Goal: Task Accomplishment & Management: Manage account settings

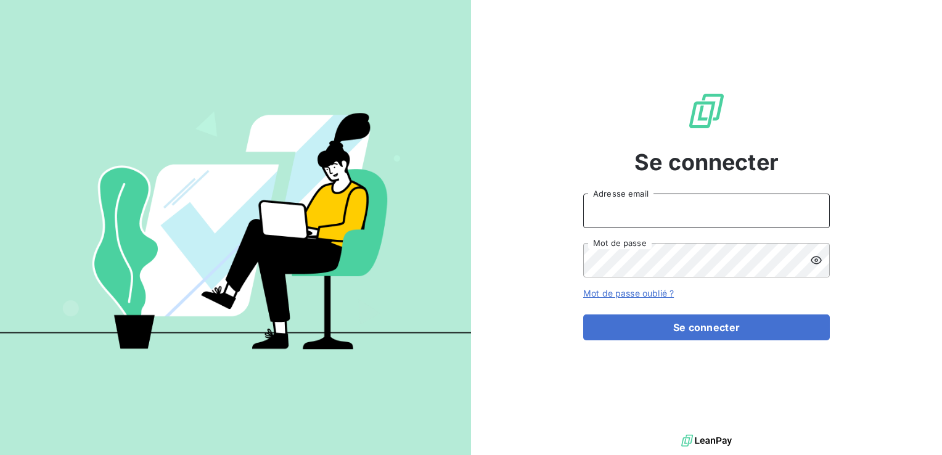
click at [619, 212] on input "Adresse email" at bounding box center [706, 211] width 247 height 35
type input "[EMAIL_ADDRESS][DOMAIN_NAME]"
click at [583, 314] on button "Se connecter" at bounding box center [706, 327] width 247 height 26
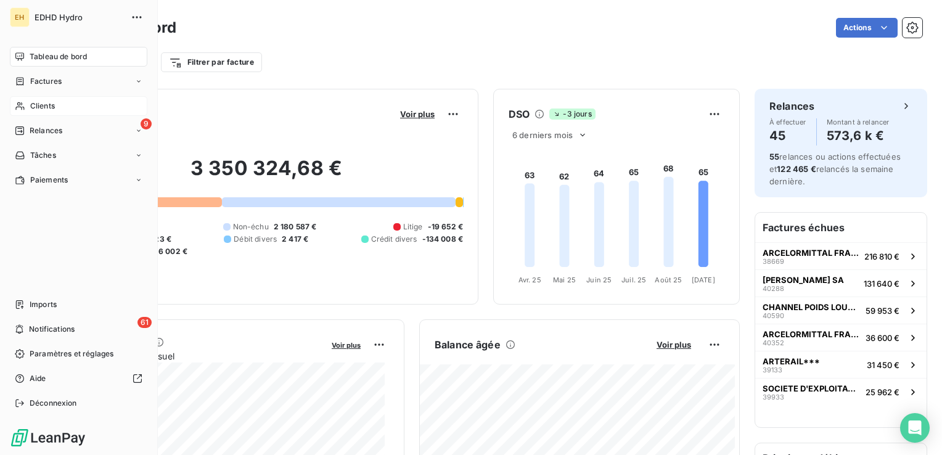
click at [35, 105] on span "Clients" at bounding box center [42, 106] width 25 height 11
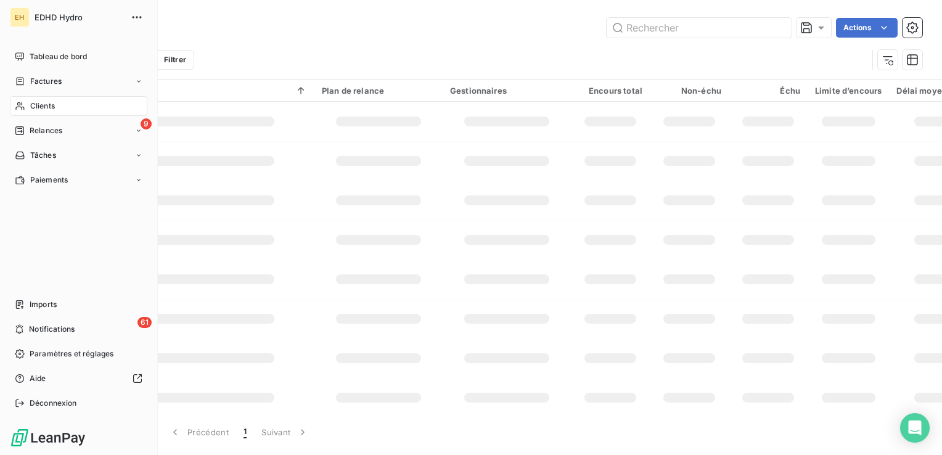
type input "c"
type input "C0000917"
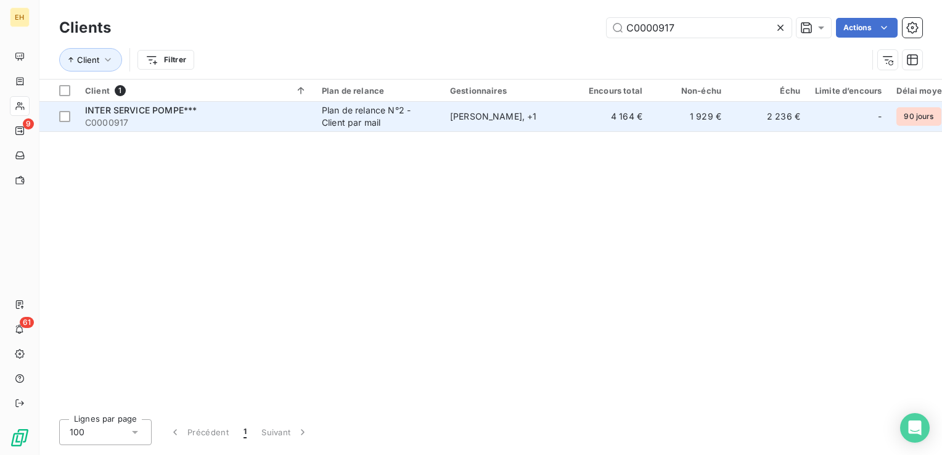
click at [206, 118] on span "C0000917" at bounding box center [196, 123] width 222 height 12
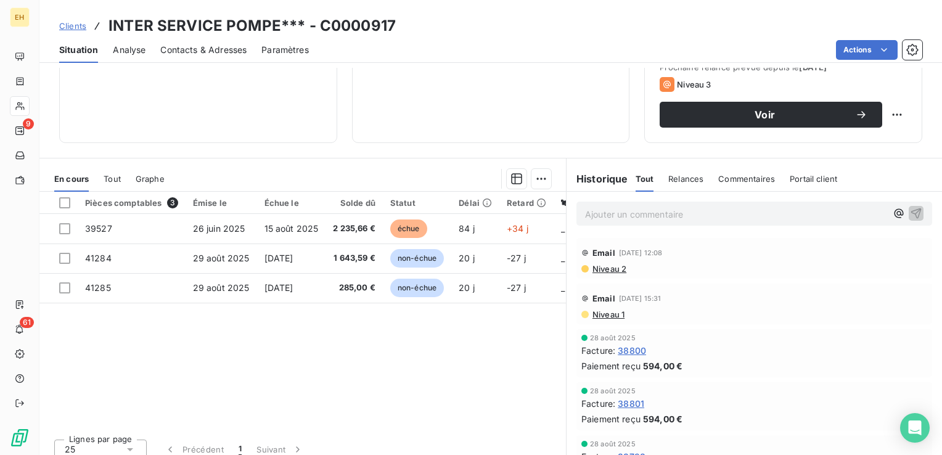
scroll to position [185, 0]
click at [609, 266] on span "Niveau 2" at bounding box center [608, 269] width 35 height 10
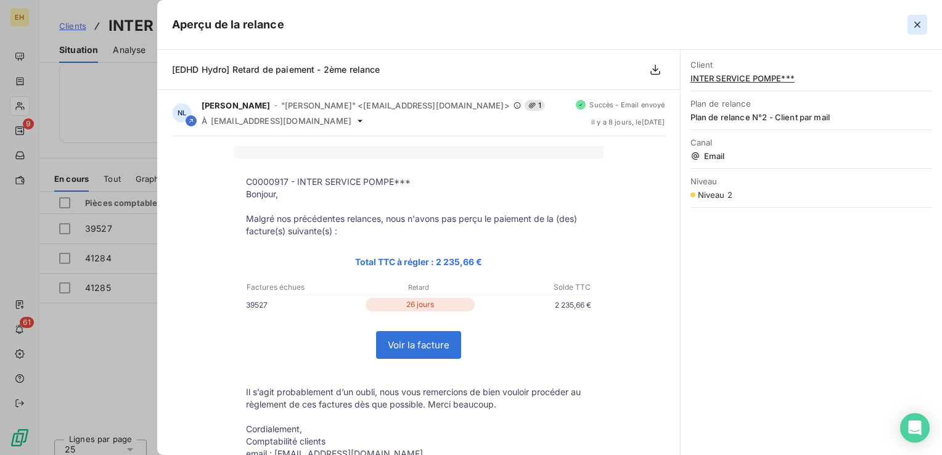
click at [913, 24] on icon "button" at bounding box center [917, 24] width 12 height 12
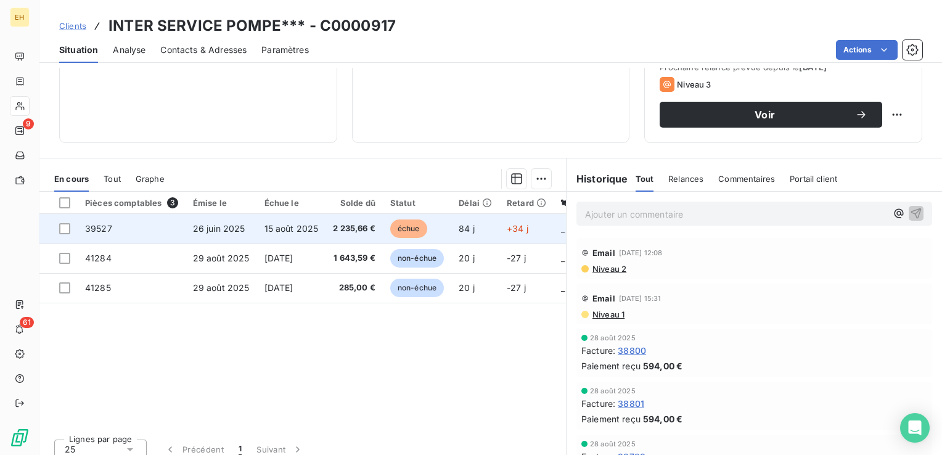
click at [342, 231] on span "2 235,66 €" at bounding box center [354, 229] width 43 height 12
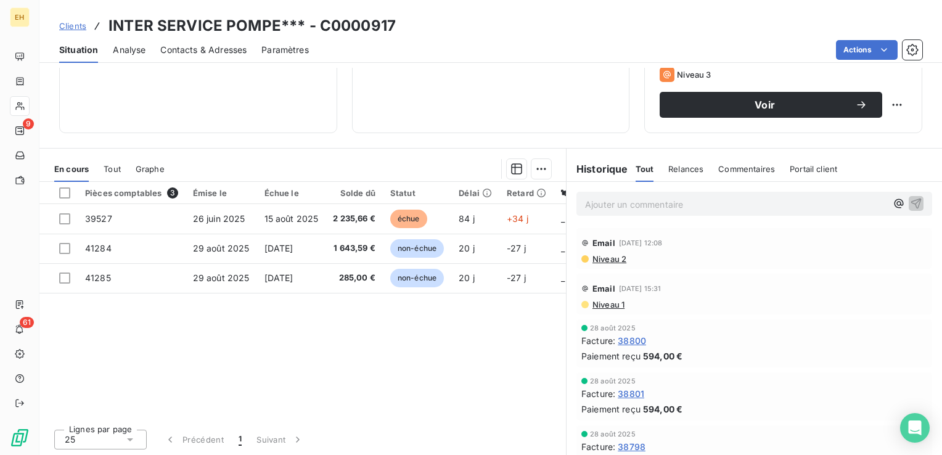
click at [613, 258] on span "Niveau 2" at bounding box center [608, 259] width 35 height 10
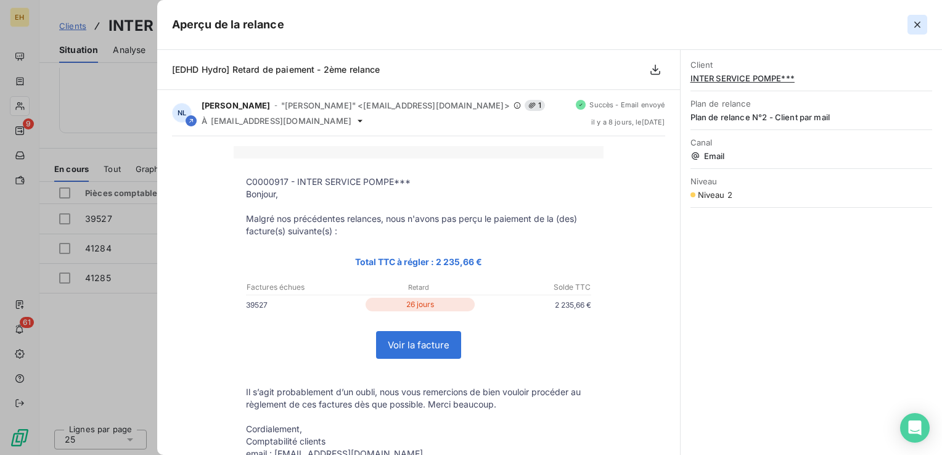
click at [914, 24] on icon "button" at bounding box center [917, 24] width 12 height 12
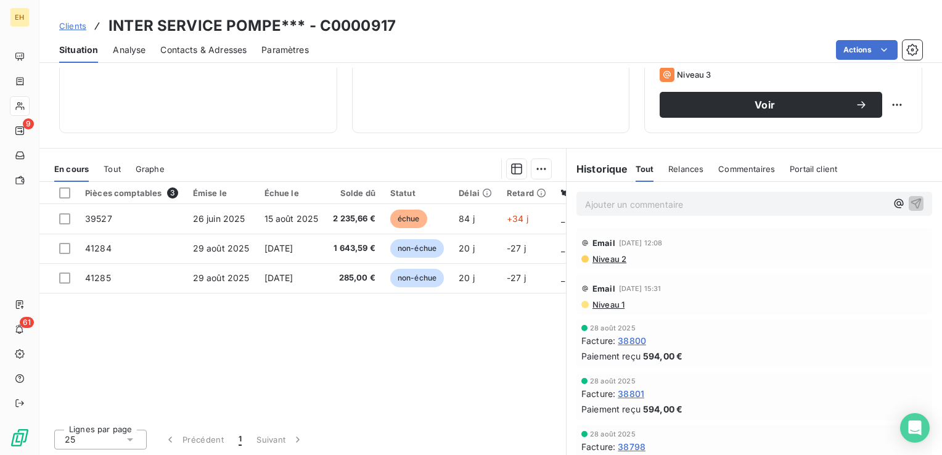
click at [603, 257] on span "Niveau 2" at bounding box center [608, 259] width 35 height 10
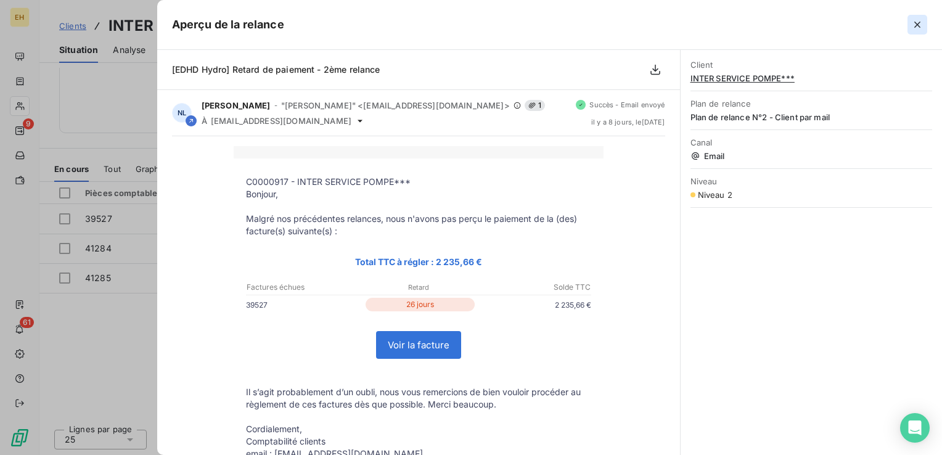
click at [919, 25] on icon "button" at bounding box center [917, 24] width 12 height 12
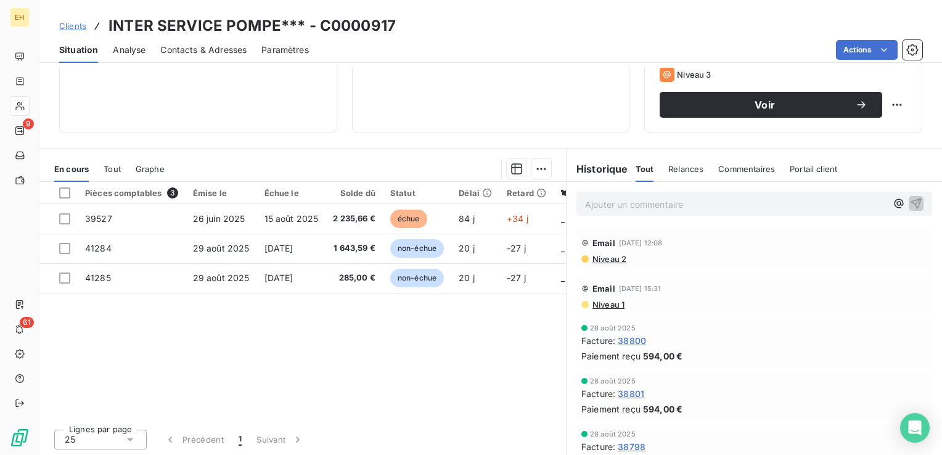
click at [195, 49] on span "Contacts & Adresses" at bounding box center [203, 50] width 86 height 12
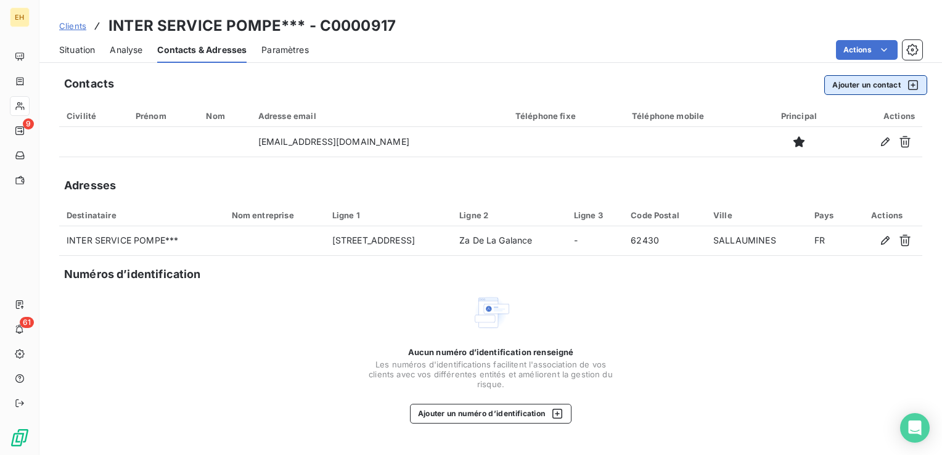
click at [875, 94] on button "Ajouter un contact" at bounding box center [875, 85] width 103 height 20
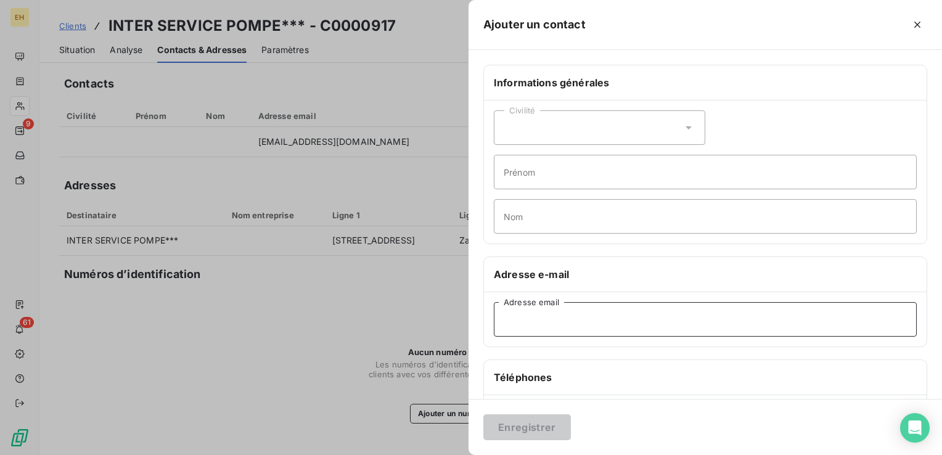
click at [533, 327] on input "Adresse email" at bounding box center [705, 319] width 423 height 35
type input "[EMAIL_ADDRESS][DOMAIN_NAME]"
click at [483, 414] on button "Enregistrer" at bounding box center [527, 427] width 88 height 26
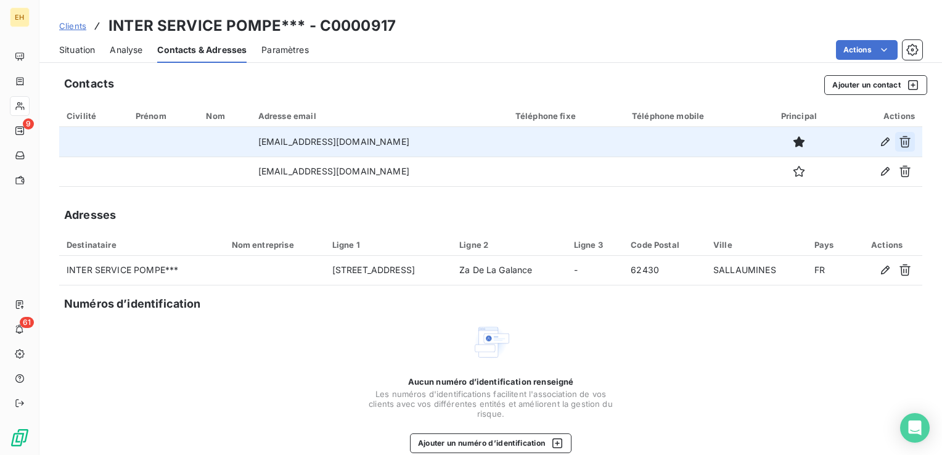
click at [900, 144] on icon "button" at bounding box center [905, 142] width 11 height 12
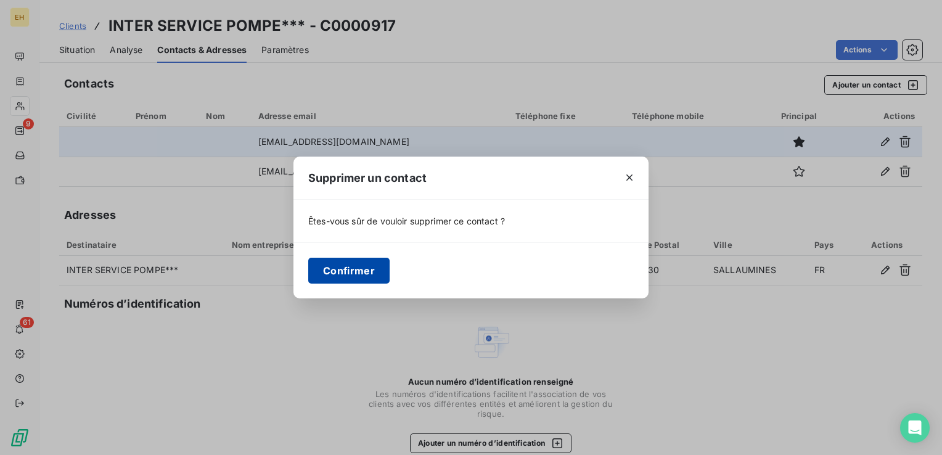
click at [374, 276] on button "Confirmer" at bounding box center [348, 271] width 81 height 26
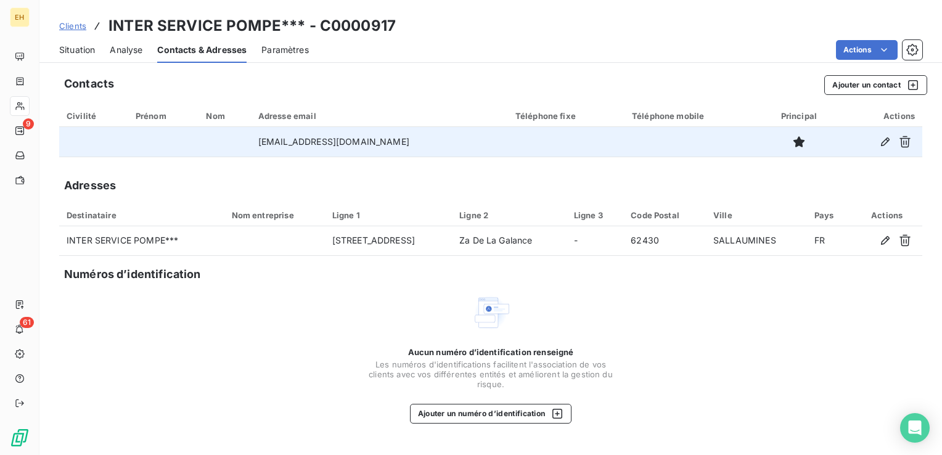
click at [73, 27] on span "Clients" at bounding box center [72, 26] width 27 height 10
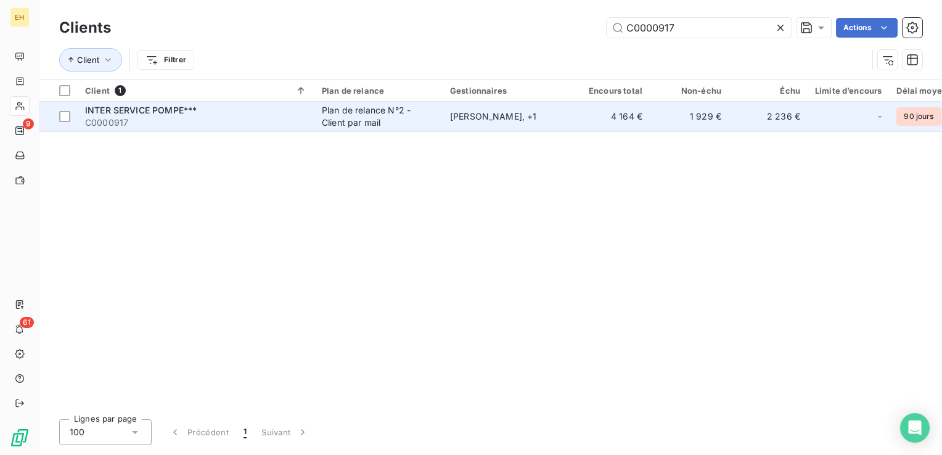
click at [114, 118] on span "C0000917" at bounding box center [196, 123] width 222 height 12
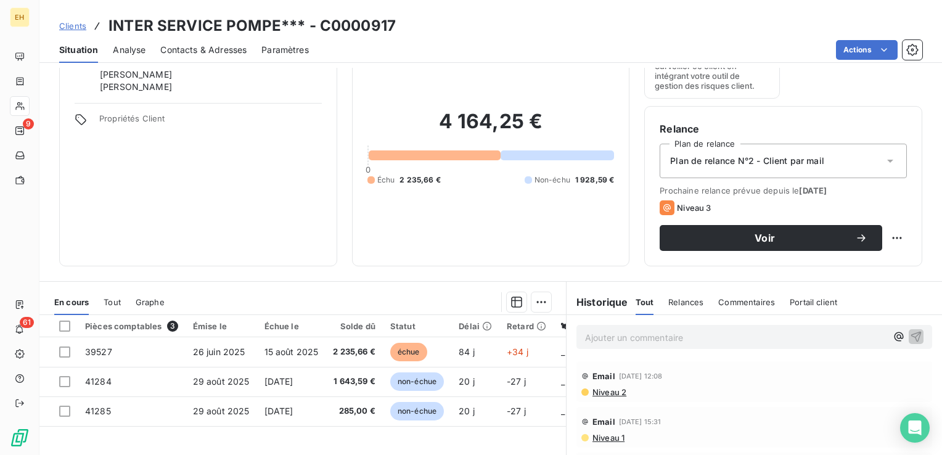
scroll to position [62, 0]
click at [607, 391] on span "Niveau 2" at bounding box center [608, 392] width 35 height 10
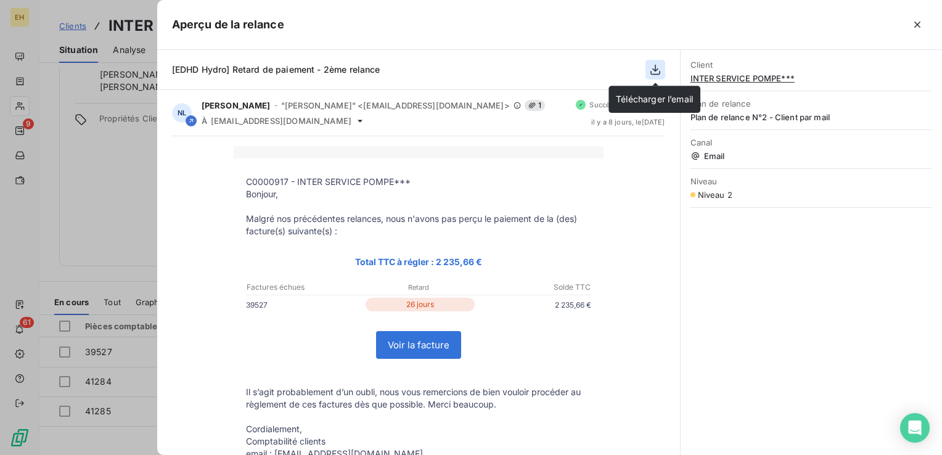
click at [654, 73] on icon "button" at bounding box center [655, 70] width 12 height 12
click at [599, 216] on div "C0000917 - INTER SERVICE POMPE*** [GEOGRAPHIC_DATA], Malgré nos précédentes rel…" at bounding box center [418, 338] width 493 height 384
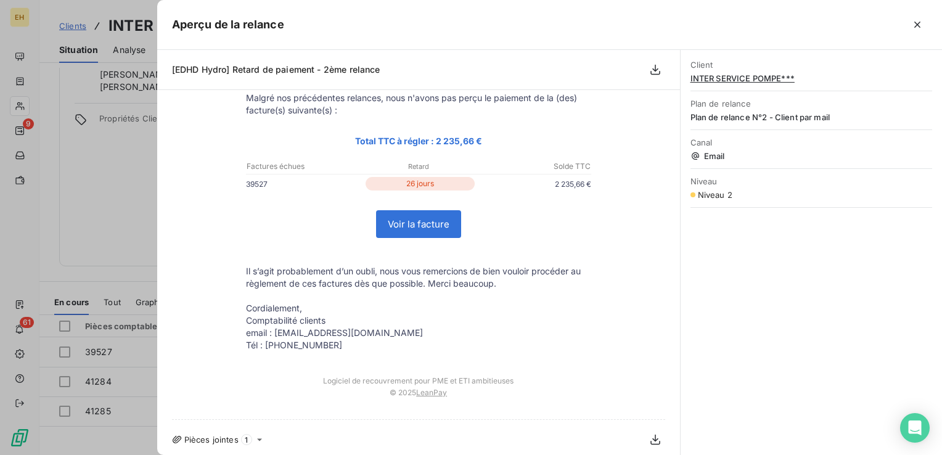
scroll to position [125, 0]
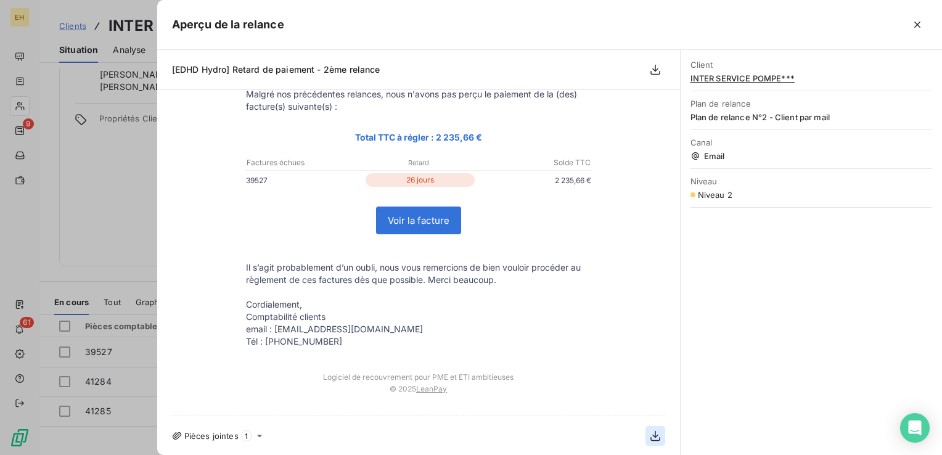
click at [649, 438] on icon "button" at bounding box center [655, 436] width 12 height 12
click at [260, 436] on icon at bounding box center [260, 436] width 10 height 10
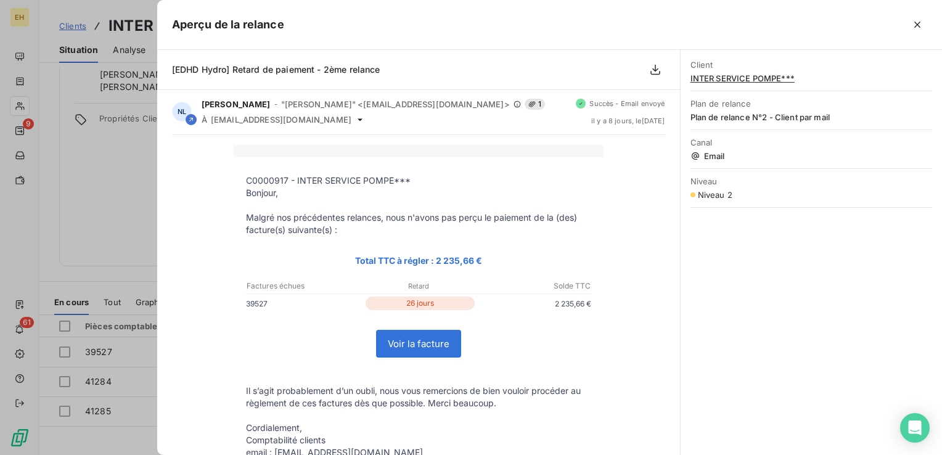
scroll to position [0, 0]
click at [441, 157] on p at bounding box center [418, 152] width 345 height 12
click at [459, 173] on td "C0000917 - INTER SERVICE POMPE*** [GEOGRAPHIC_DATA], Malgré nos précédentes rel…" at bounding box center [419, 321] width 370 height 326
drag, startPoint x: 459, startPoint y: 173, endPoint x: 449, endPoint y: 181, distance: 12.7
click at [449, 181] on p "C0000917 - INTER SERVICE POMPE***" at bounding box center [418, 182] width 345 height 12
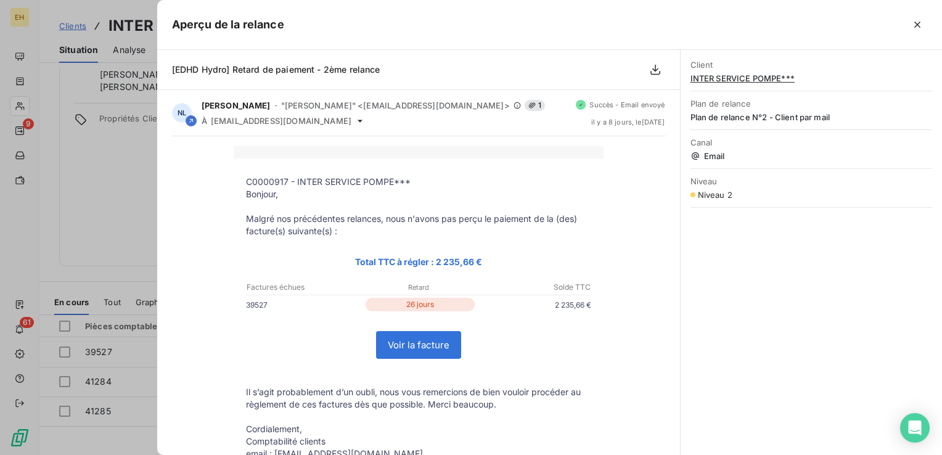
click at [602, 149] on div "C0000917 - INTER SERVICE POMPE*** [GEOGRAPHIC_DATA], Malgré nos précédentes rel…" at bounding box center [418, 338] width 493 height 384
click at [924, 24] on button "button" at bounding box center [918, 25] width 20 height 20
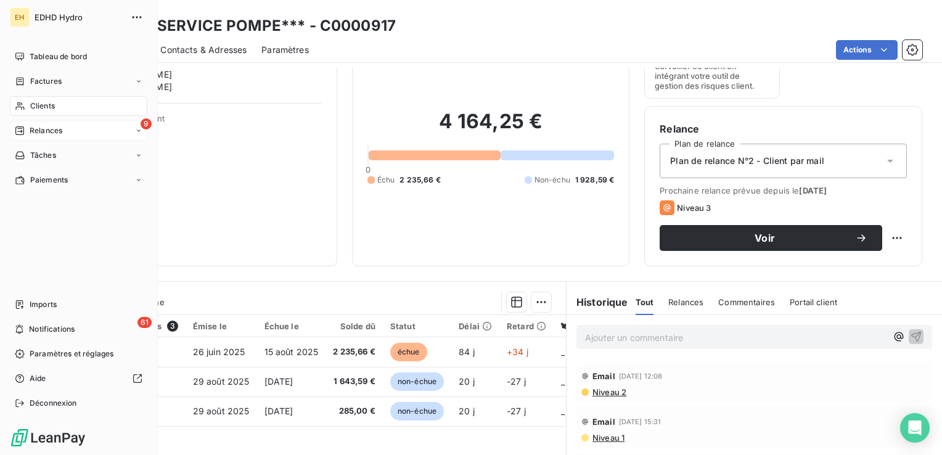
click at [52, 131] on span "Relances" at bounding box center [46, 130] width 33 height 11
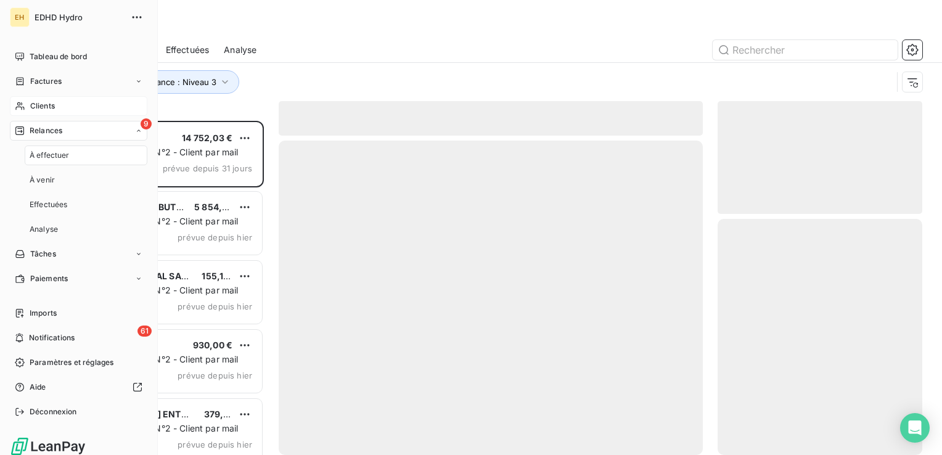
scroll to position [325, 195]
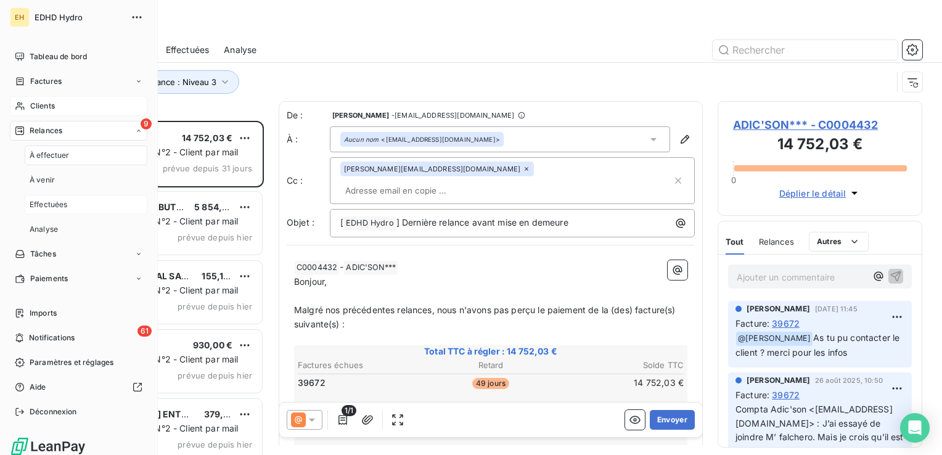
click at [55, 209] on span "Effectuées" at bounding box center [49, 204] width 38 height 11
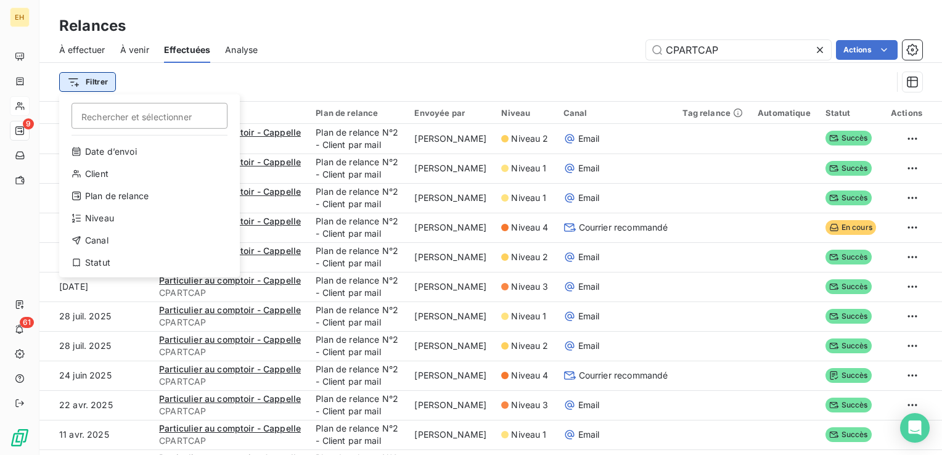
click at [101, 86] on html "EH 9 61 Relances À effectuer À venir Effectuées Analyse CPARTCAP Actions Filtre…" at bounding box center [471, 227] width 942 height 455
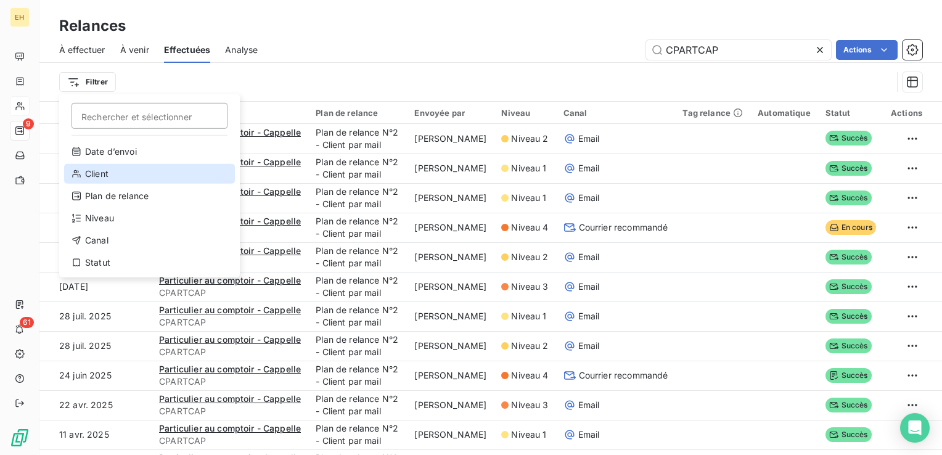
click at [103, 167] on div "Client" at bounding box center [149, 174] width 171 height 20
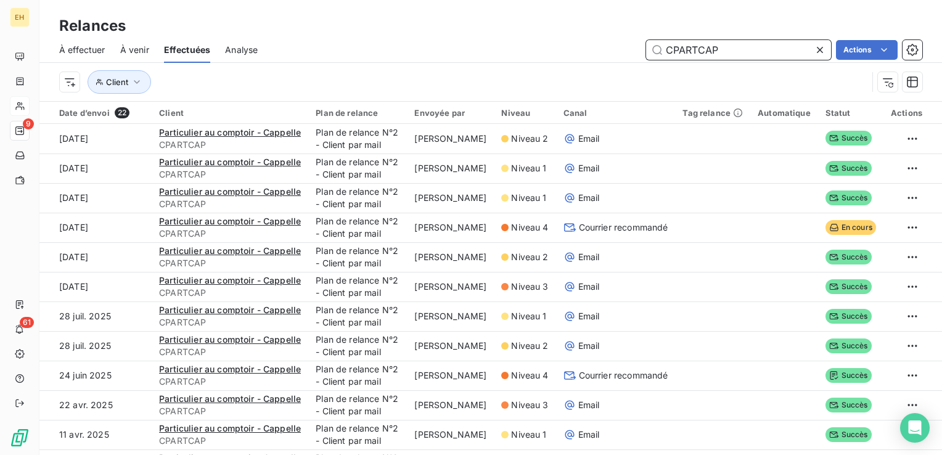
drag, startPoint x: 725, startPoint y: 47, endPoint x: 390, endPoint y: 48, distance: 334.8
click at [390, 48] on div "CPARTCAP Actions" at bounding box center [598, 50] width 650 height 20
type input "c"
type input "C0000917"
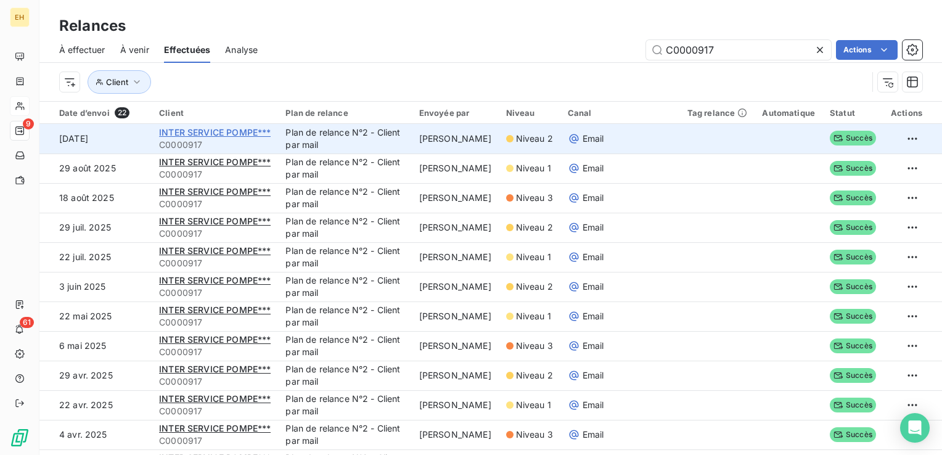
click at [252, 128] on span "INTER SERVICE POMPE***" at bounding box center [215, 132] width 112 height 10
click at [906, 141] on html "EH 9 61 Relances À effectuer À venir Effectuées Analyse C0000917 Actions Client…" at bounding box center [471, 227] width 942 height 455
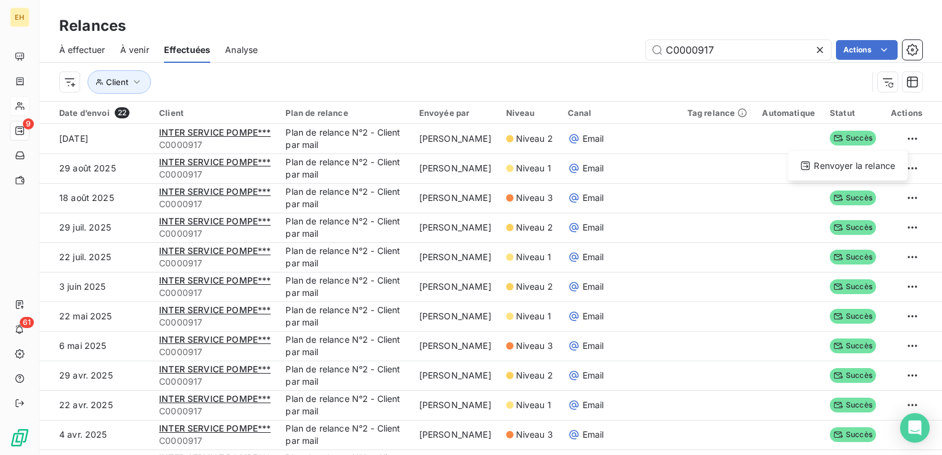
click at [894, 137] on html "EH 9 61 Relances À effectuer À venir Effectuées Analyse C0000917 Actions Client…" at bounding box center [471, 227] width 942 height 455
click at [841, 134] on html "EH 9 61 Relances À effectuer À venir Effectuées Analyse C0000917 Actions Client…" at bounding box center [471, 227] width 942 height 455
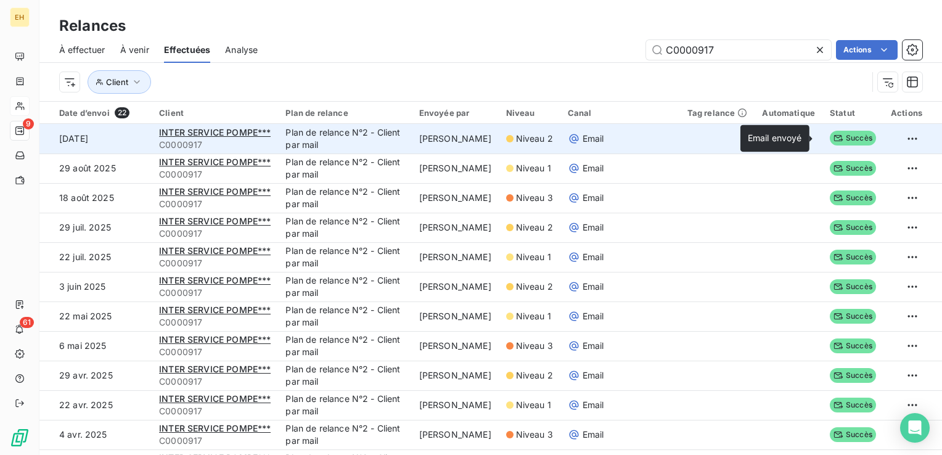
click at [831, 135] on span "Succès" at bounding box center [853, 138] width 46 height 15
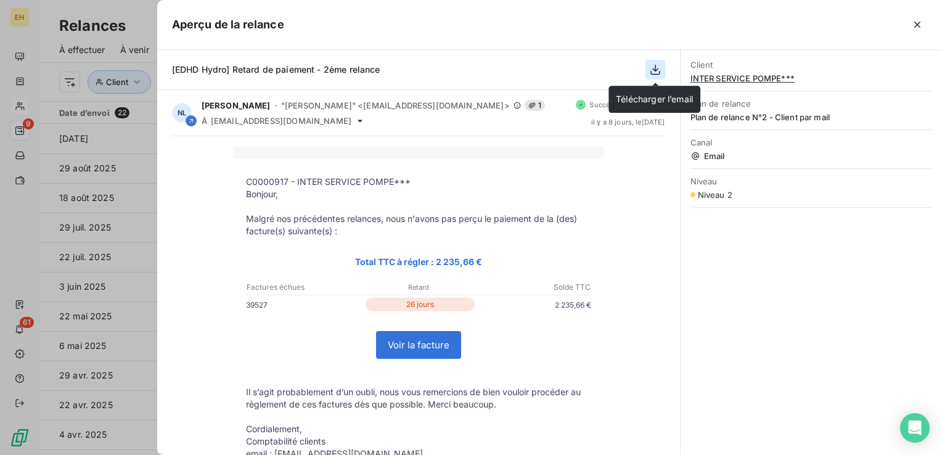
click at [652, 75] on icon "button" at bounding box center [655, 70] width 12 height 12
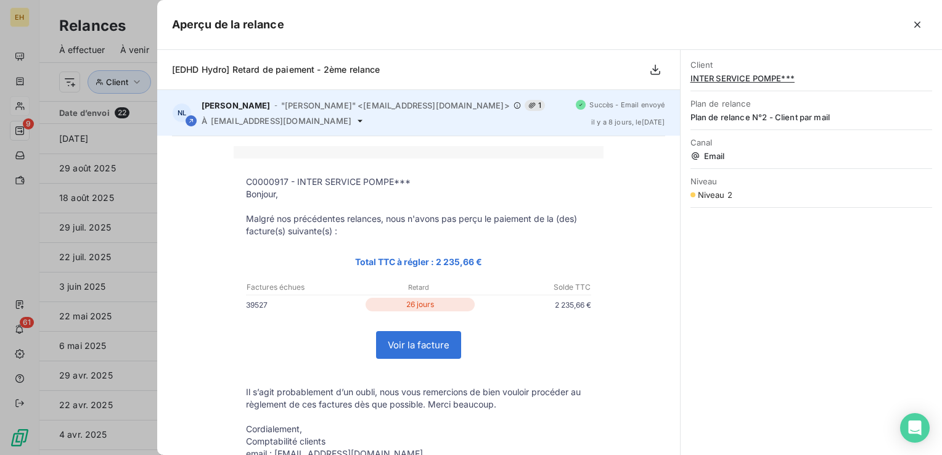
click at [525, 104] on span "1" at bounding box center [535, 105] width 20 height 11
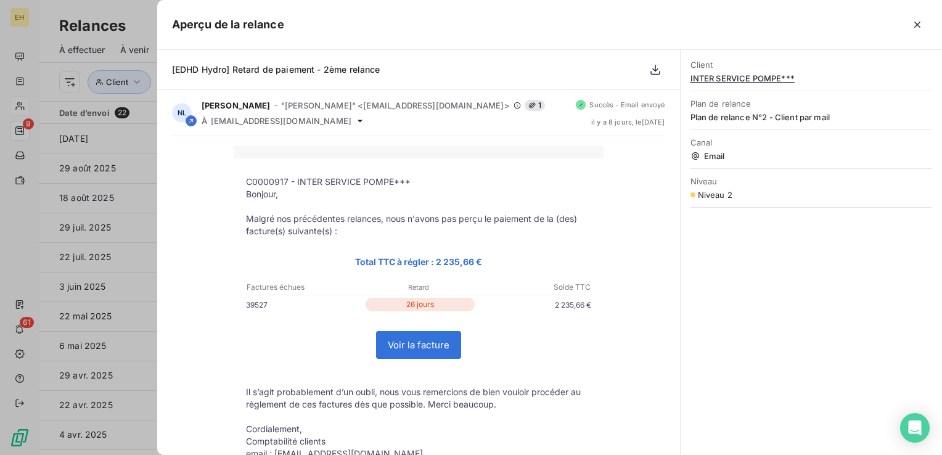
click at [811, 382] on div "Client INTER SERVICE POMPE*** Plan de relance Plan de relance N°2 - Client par …" at bounding box center [811, 252] width 261 height 405
click at [913, 26] on icon "button" at bounding box center [917, 24] width 12 height 12
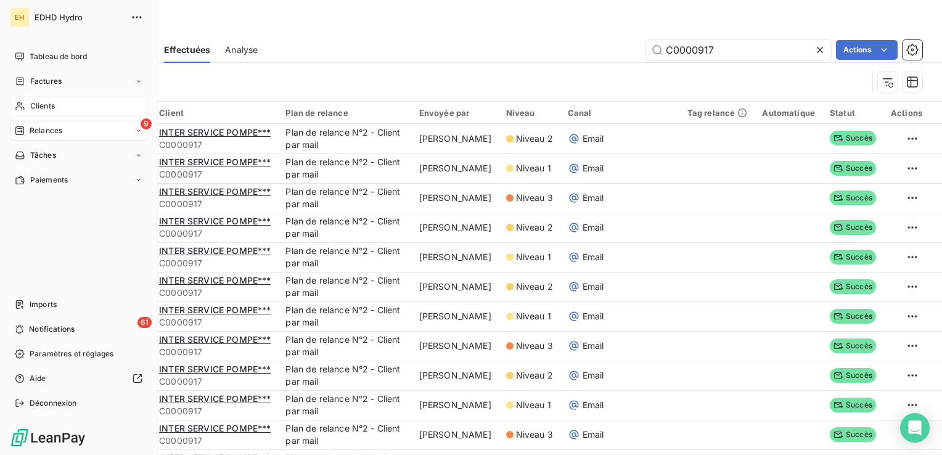
click at [36, 105] on span "Clients" at bounding box center [42, 106] width 25 height 11
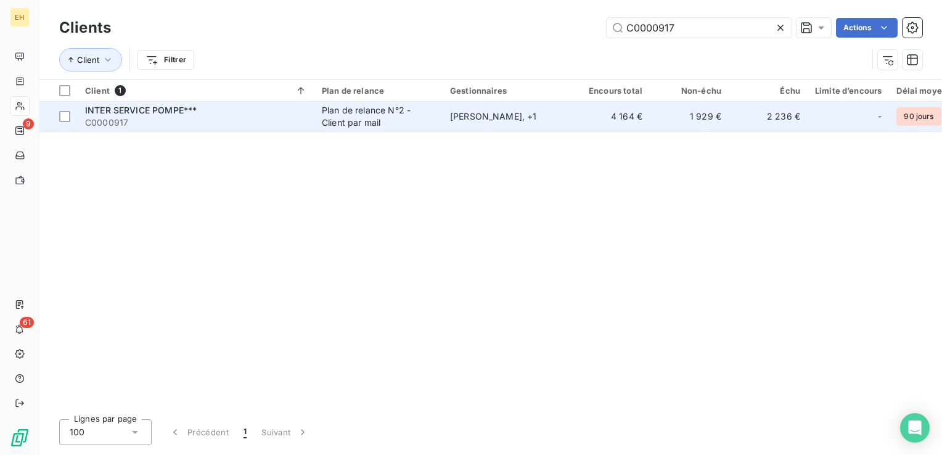
click at [166, 110] on span "INTER SERVICE POMPE***" at bounding box center [141, 110] width 112 height 10
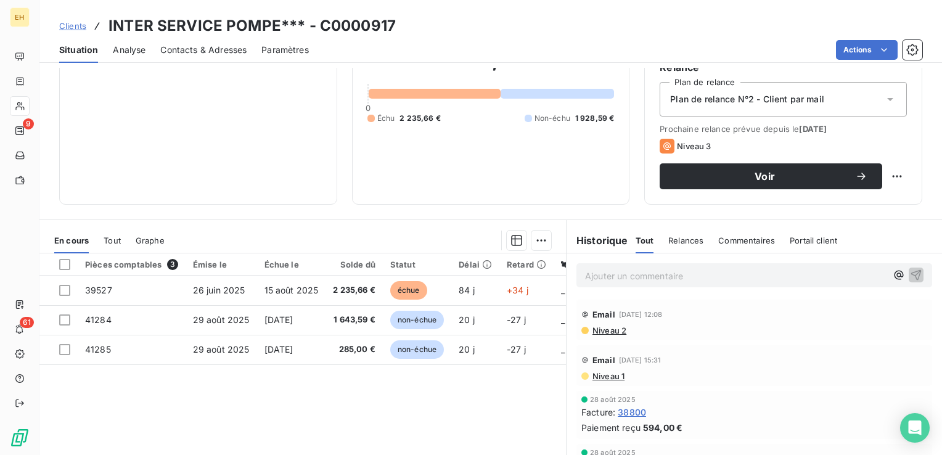
scroll to position [123, 0]
